Goal: Information Seeking & Learning: Learn about a topic

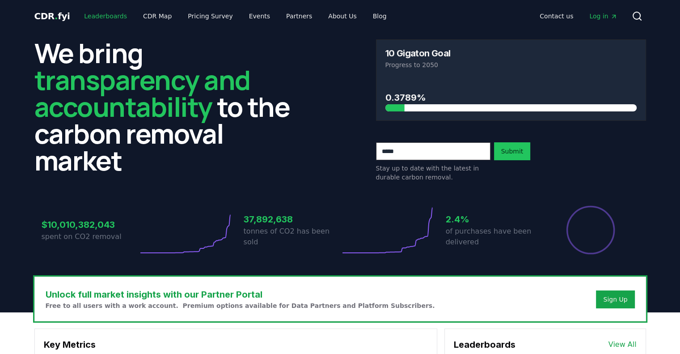
click at [104, 17] on link "Leaderboards" at bounding box center [105, 16] width 57 height 16
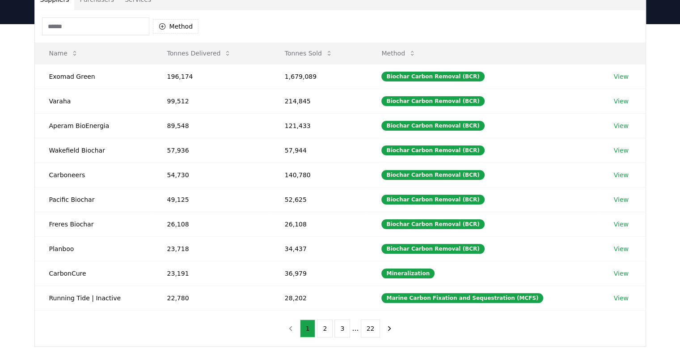
scroll to position [92, 0]
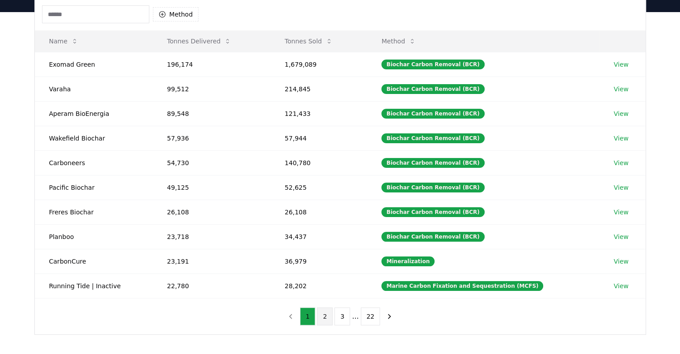
click at [322, 312] on button "2" at bounding box center [325, 316] width 16 height 18
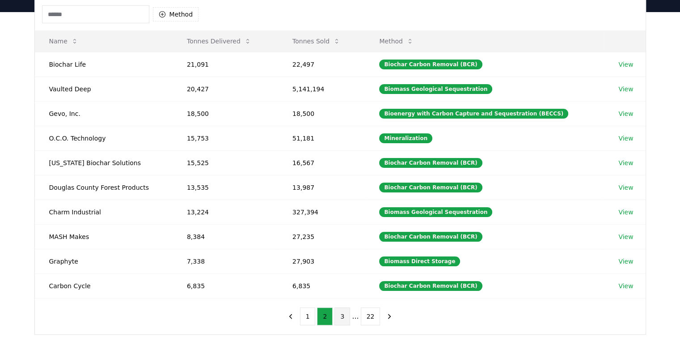
click at [345, 315] on button "3" at bounding box center [342, 316] width 16 height 18
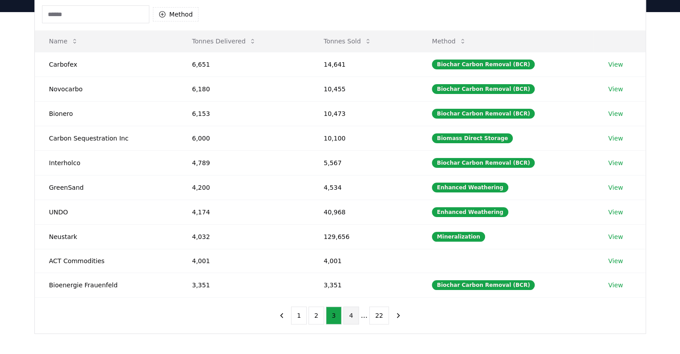
click at [357, 316] on button "4" at bounding box center [351, 315] width 16 height 18
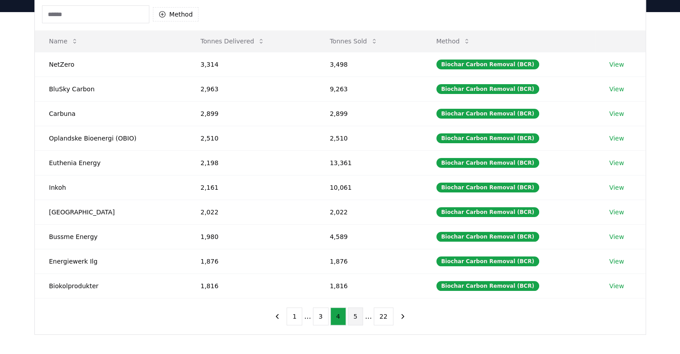
click at [358, 316] on button "5" at bounding box center [356, 316] width 16 height 18
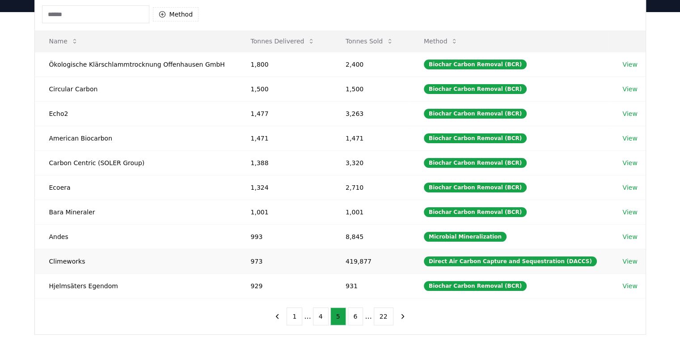
click at [64, 262] on td "Climeworks" at bounding box center [136, 261] width 202 height 25
click at [628, 262] on link "View" at bounding box center [629, 261] width 15 height 9
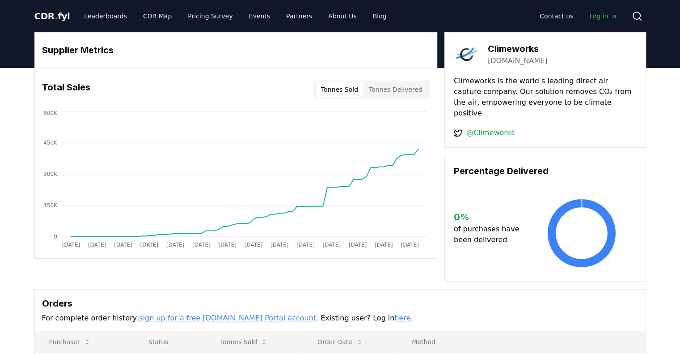
drag, startPoint x: 685, startPoint y: 146, endPoint x: 684, endPoint y: 140, distance: 6.3
click at [679, 140] on html "CDR . fyi Leaderboards CDR Map Pricing Survey Events Partners About Us Blog Con…" at bounding box center [340, 327] width 680 height 655
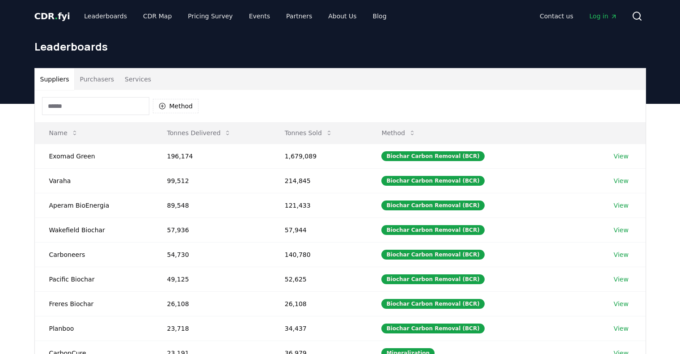
scroll to position [92, 0]
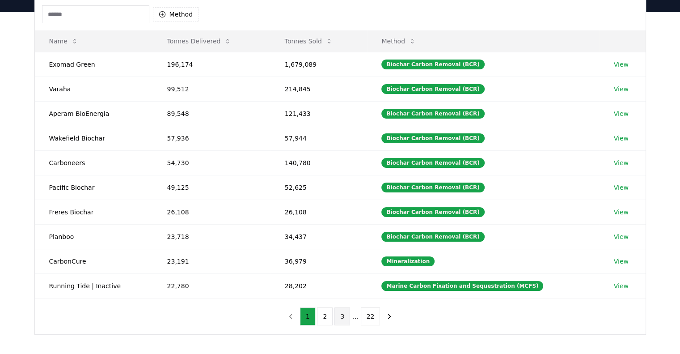
click at [344, 313] on button "3" at bounding box center [342, 316] width 16 height 18
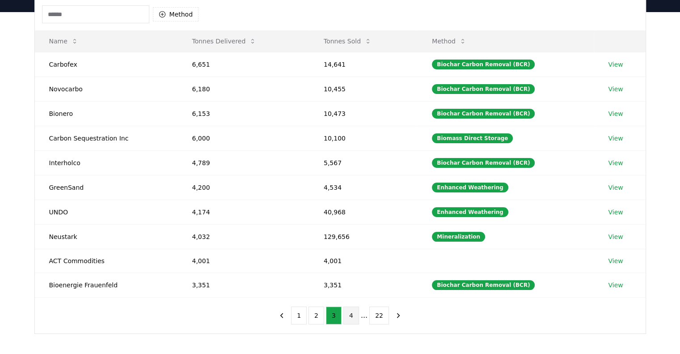
click at [351, 313] on button "4" at bounding box center [351, 315] width 16 height 18
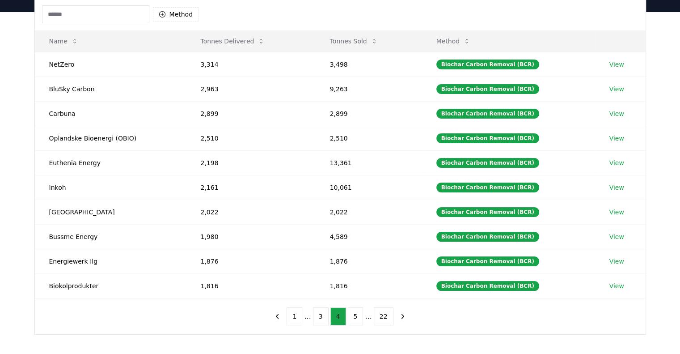
click at [351, 313] on button "5" at bounding box center [356, 316] width 16 height 18
